Goal: Task Accomplishment & Management: Manage account settings

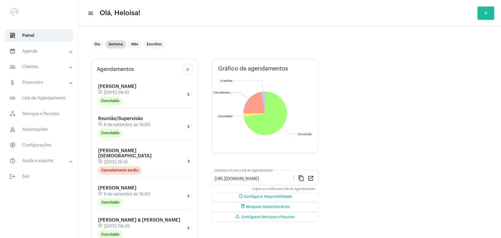
click at [51, 54] on mat-expansion-panel-header "calendar_month_outlined Agenda" at bounding box center [40, 51] width 75 height 13
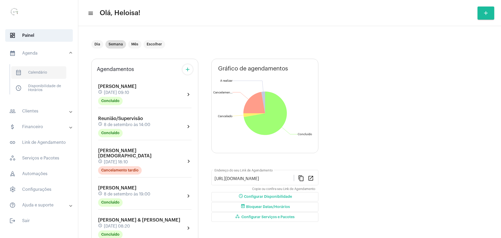
click at [42, 76] on span "calendar_month_outlined Calendário" at bounding box center [38, 72] width 55 height 13
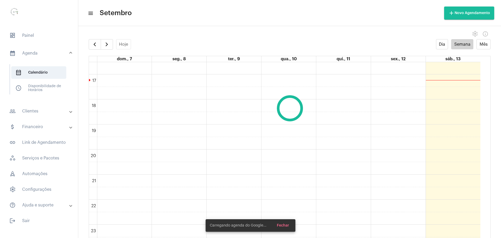
scroll to position [415, 0]
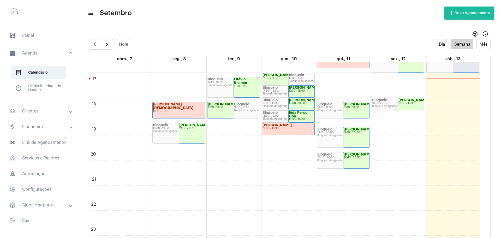
click at [39, 112] on mat-panel-title "people_outline Clientes" at bounding box center [39, 111] width 60 height 6
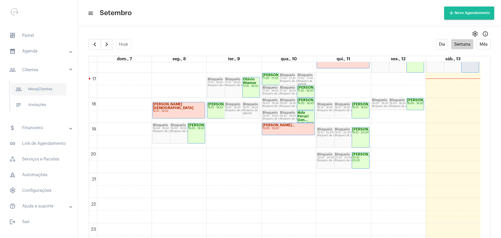
click at [37, 88] on span "people_outline Meus Clientes" at bounding box center [38, 89] width 55 height 13
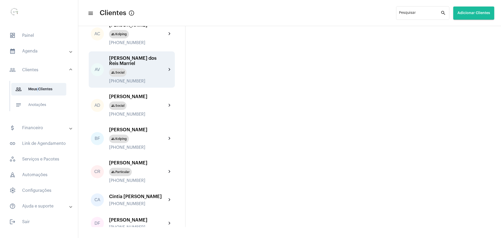
scroll to position [98, 0]
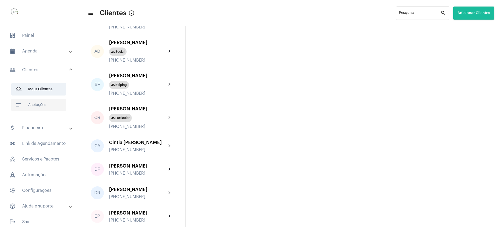
click at [38, 104] on span "notes Anotações" at bounding box center [38, 105] width 55 height 13
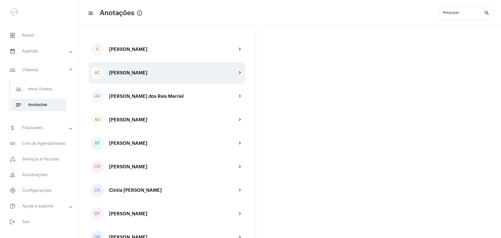
click at [137, 72] on div "[PERSON_NAME]" at bounding box center [173, 72] width 128 height 5
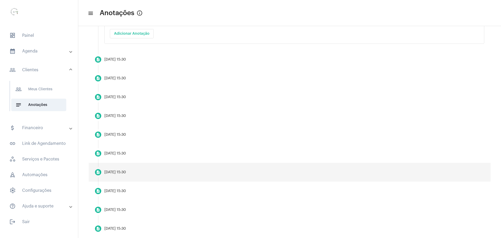
scroll to position [146, 0]
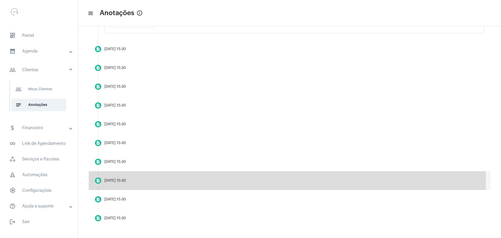
click at [114, 179] on div "[DATE] 15:30" at bounding box center [115, 181] width 22 height 4
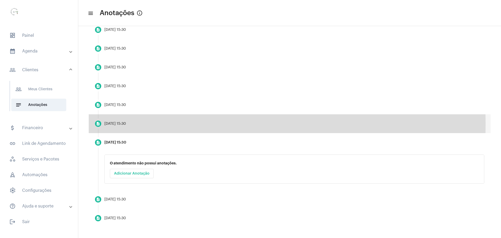
click at [111, 124] on div "[DATE] 15:30" at bounding box center [115, 124] width 22 height 4
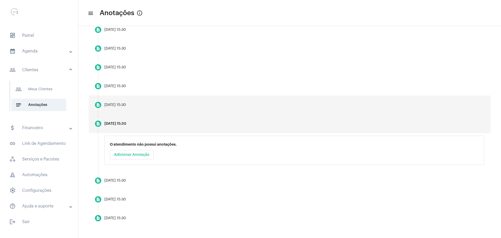
click at [115, 106] on mat-step-header "description [DATE] 15:30" at bounding box center [290, 104] width 402 height 19
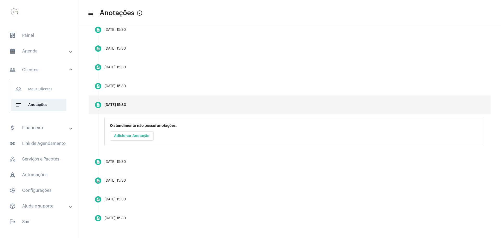
click at [35, 128] on mat-panel-title "attach_money Financeiro" at bounding box center [39, 128] width 60 height 6
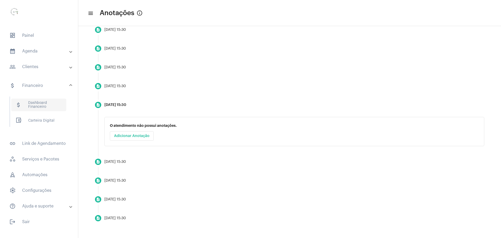
click at [39, 104] on span "attach_money Dashboard Financeiro" at bounding box center [38, 105] width 55 height 13
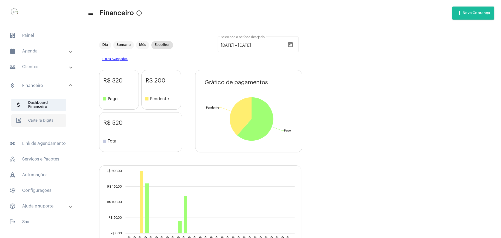
click at [41, 122] on span "account_balance_wallet Carteira Digital" at bounding box center [38, 120] width 55 height 13
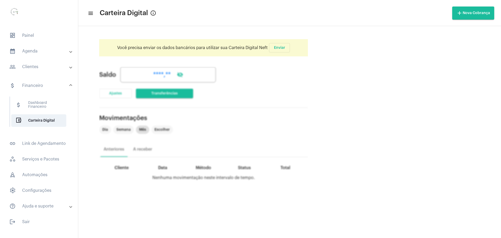
click at [31, 67] on mat-panel-title "people_outline Clientes" at bounding box center [39, 67] width 60 height 6
click at [40, 93] on span "people_outline Meus Clientes" at bounding box center [38, 89] width 55 height 13
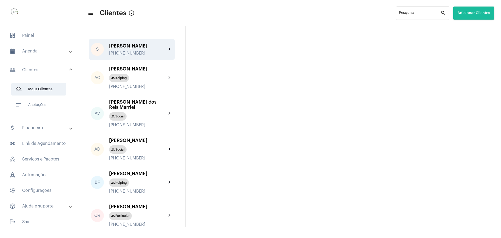
click at [131, 49] on div "[PERSON_NAME]" at bounding box center [137, 45] width 57 height 5
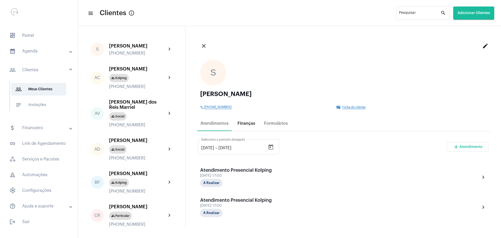
click at [245, 123] on div "Finanças" at bounding box center [246, 123] width 18 height 5
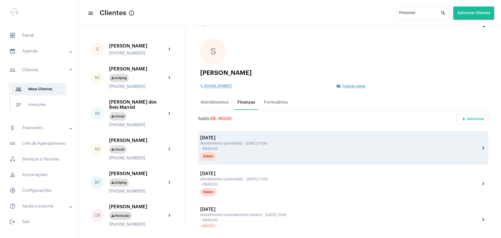
scroll to position [33, 0]
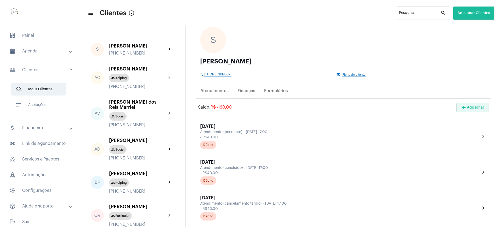
click at [468, 110] on button "add Adicionar" at bounding box center [472, 107] width 32 height 9
click at [457, 134] on span "add Cobrança Avulsa" at bounding box center [455, 133] width 37 height 9
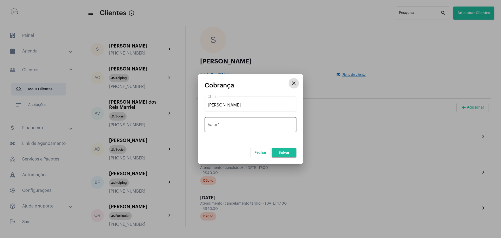
click at [234, 124] on input "Valor *" at bounding box center [251, 125] width 86 height 5
type input "R$"
click at [293, 82] on mat-icon "close" at bounding box center [294, 83] width 6 height 6
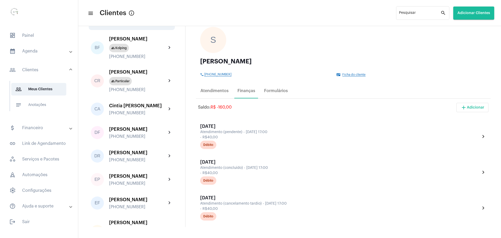
scroll to position [196, 0]
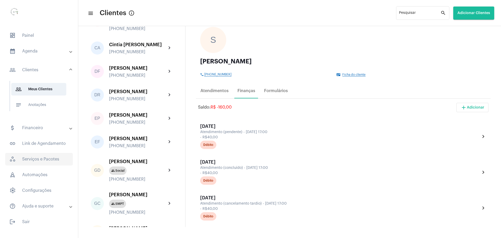
click at [39, 161] on span "workspaces_outlined Serviços e Pacotes" at bounding box center [39, 159] width 68 height 13
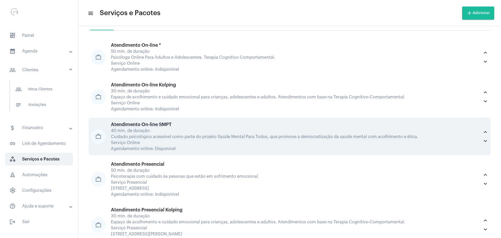
scroll to position [33, 0]
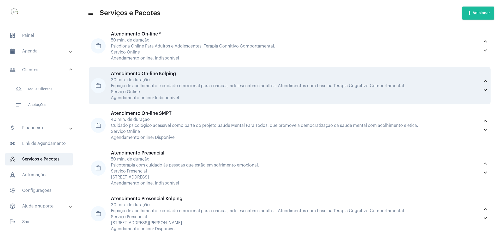
drag, startPoint x: 112, startPoint y: 74, endPoint x: 177, endPoint y: 74, distance: 65.5
click at [177, 74] on div "Atendimento On-line Kolping" at bounding box center [295, 73] width 369 height 5
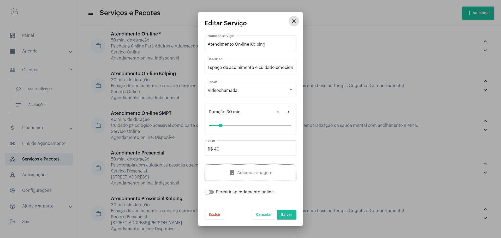
click at [286, 22] on app-create-edit-procedure "close Editar Serviço Atendimento On-line Kolping Nome do serviço * Espaço de ac…" at bounding box center [250, 120] width 92 height 200
click at [295, 21] on mat-icon "close" at bounding box center [294, 21] width 6 height 6
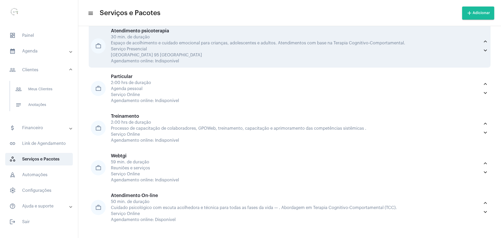
scroll to position [260, 0]
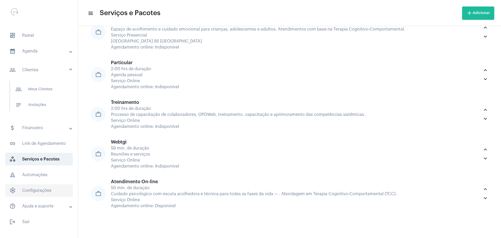
click at [41, 190] on span "settings Configurações" at bounding box center [39, 190] width 68 height 13
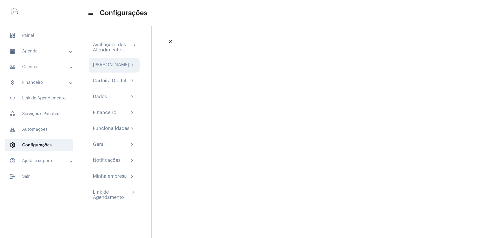
click at [123, 67] on div "[PERSON_NAME]" at bounding box center [111, 65] width 36 height 6
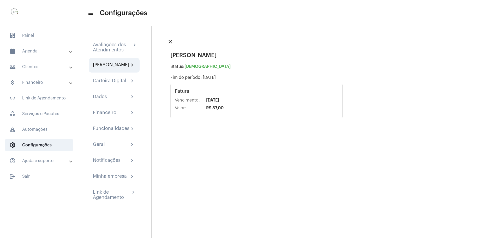
drag, startPoint x: 225, startPoint y: 108, endPoint x: 174, endPoint y: 97, distance: 52.0
click at [174, 97] on div "Fatura Vencimento: [DATE] Valor: R$ 57,00" at bounding box center [256, 101] width 172 height 34
click at [133, 100] on mat-icon "chevron_right" at bounding box center [132, 97] width 6 height 6
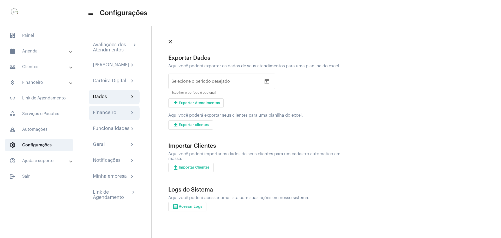
click at [124, 116] on div "Financeiro chevron_right" at bounding box center [114, 113] width 43 height 6
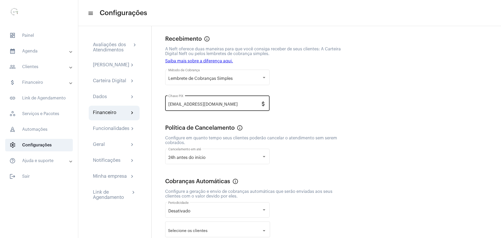
scroll to position [33, 0]
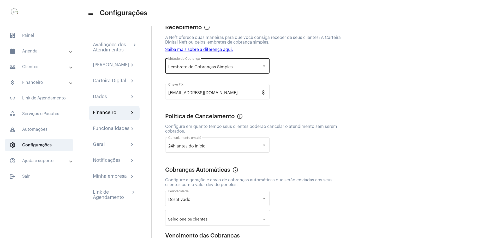
click at [231, 65] on span "Lembrete de Cobranças Simples" at bounding box center [200, 67] width 64 height 4
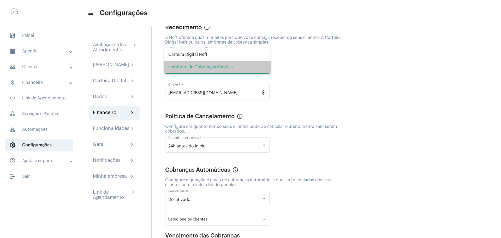
click at [231, 65] on span "Lembrete de Cobranças Simples" at bounding box center [217, 67] width 98 height 13
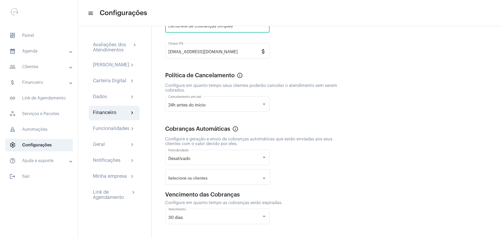
scroll to position [82, 0]
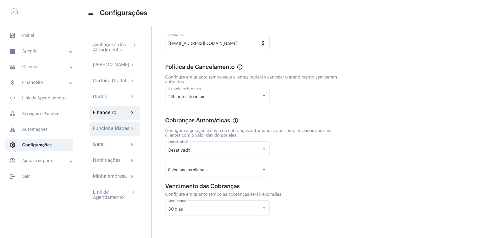
click at [112, 132] on div "Funcionalidades" at bounding box center [111, 129] width 37 height 6
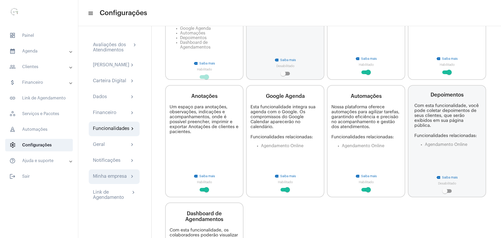
click at [107, 180] on div "Minha empresa" at bounding box center [110, 176] width 34 height 6
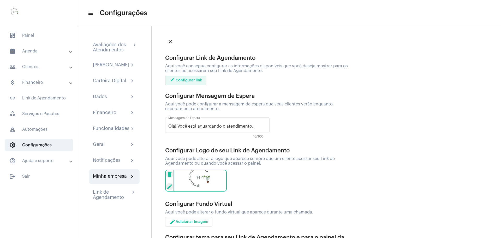
click at [185, 80] on span "edit Configurar link" at bounding box center [185, 81] width 33 height 4
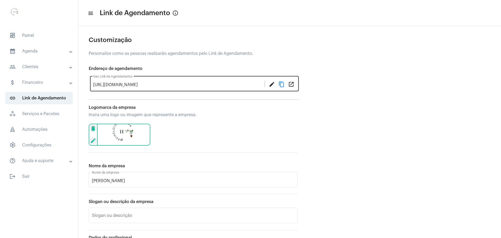
click at [283, 84] on mat-icon "content_copy" at bounding box center [281, 84] width 6 height 6
